Goal: Navigation & Orientation: Find specific page/section

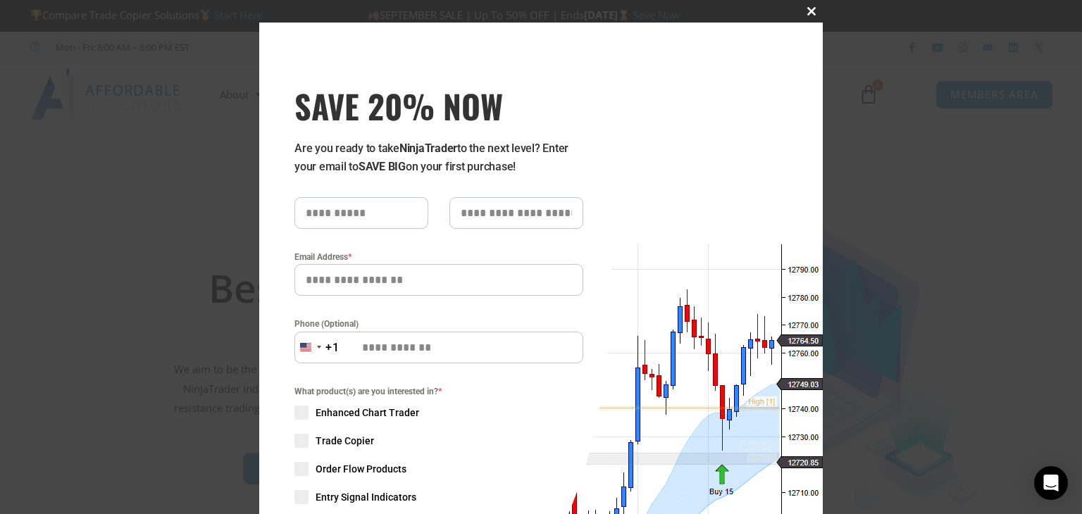
click at [816, 6] on button "Close this module" at bounding box center [812, 11] width 23 height 23
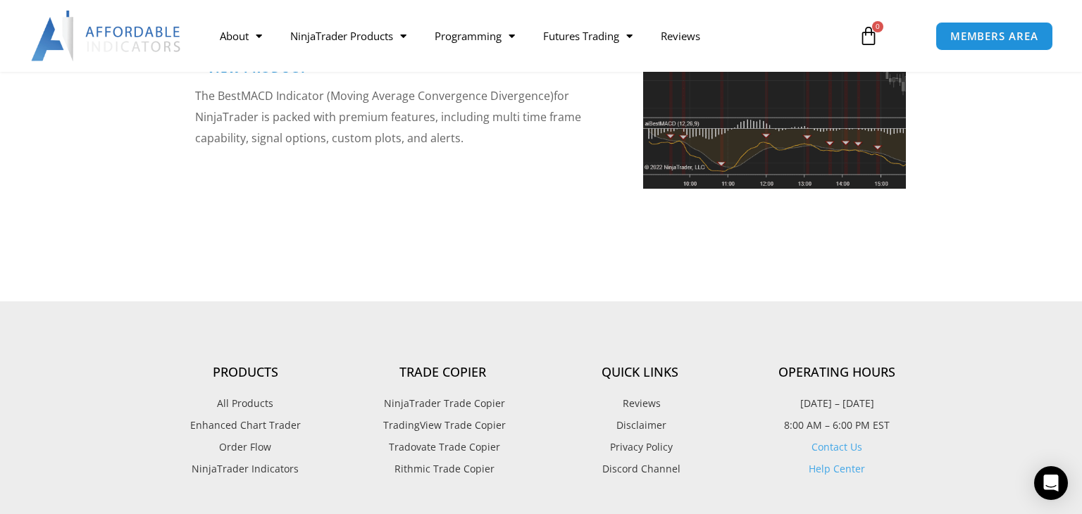
scroll to position [112, 0]
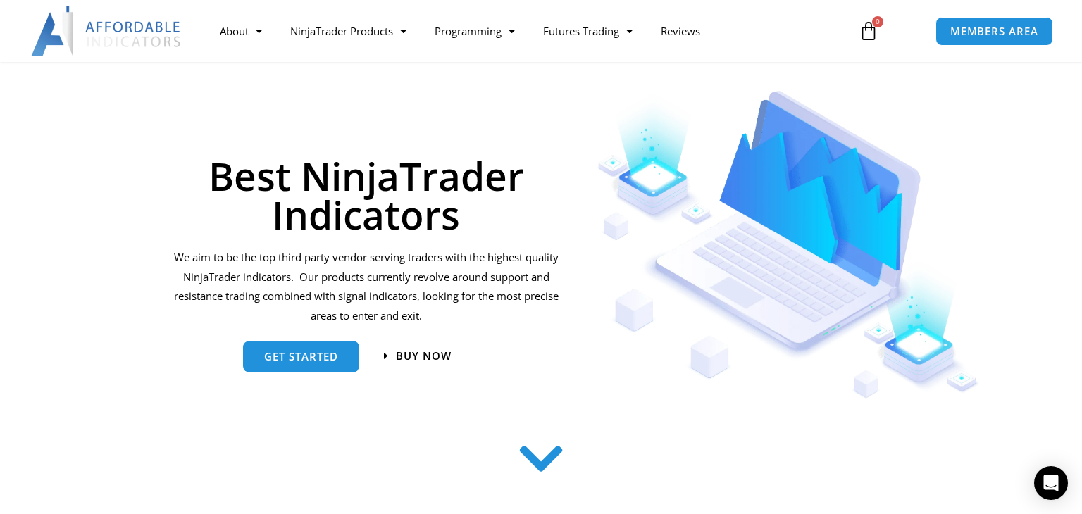
click at [144, 32] on img at bounding box center [107, 31] width 152 height 51
